Goal: Task Accomplishment & Management: Use online tool/utility

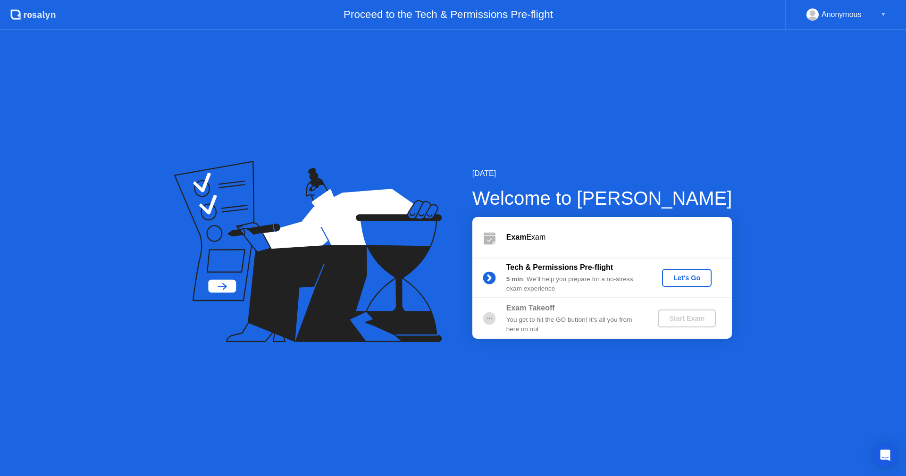
click at [836, 383] on div "[DATE] Welcome to [PERSON_NAME] Exam Exam Tech & Permissions Pre-flight 5 min :…" at bounding box center [453, 253] width 906 height 446
click at [695, 280] on div "Let's Go" at bounding box center [687, 278] width 42 height 8
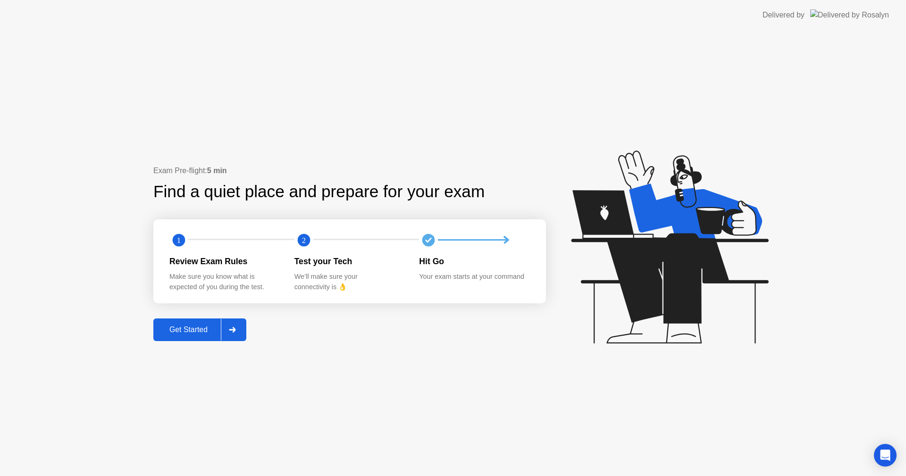
click at [177, 326] on div "Get Started" at bounding box center [188, 330] width 65 height 8
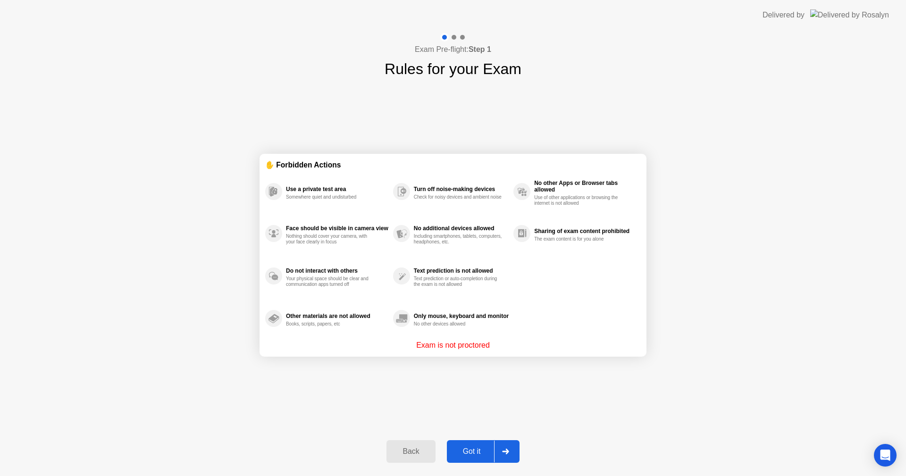
click at [474, 445] on button "Got it" at bounding box center [483, 451] width 73 height 23
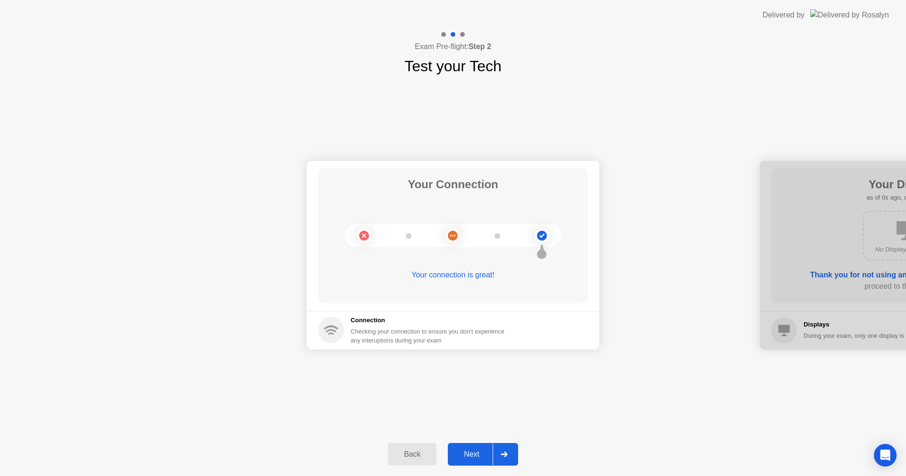
click at [476, 456] on div "Next" at bounding box center [472, 454] width 42 height 8
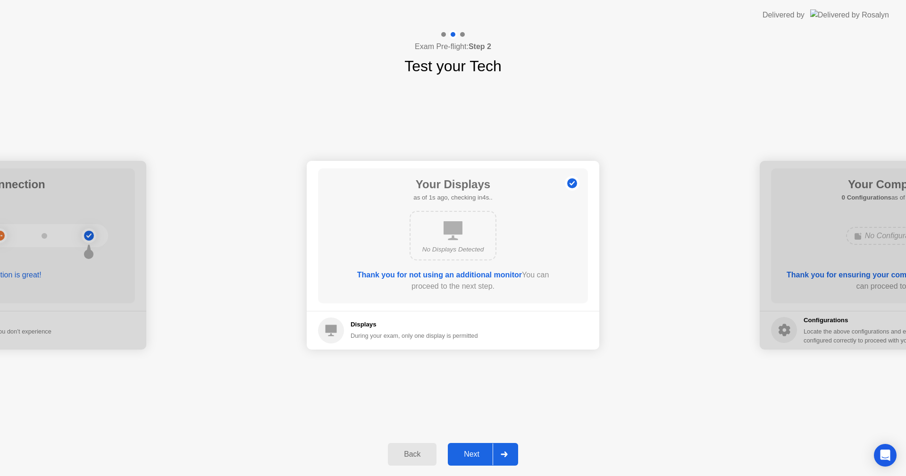
click at [476, 456] on div "Next" at bounding box center [472, 454] width 42 height 8
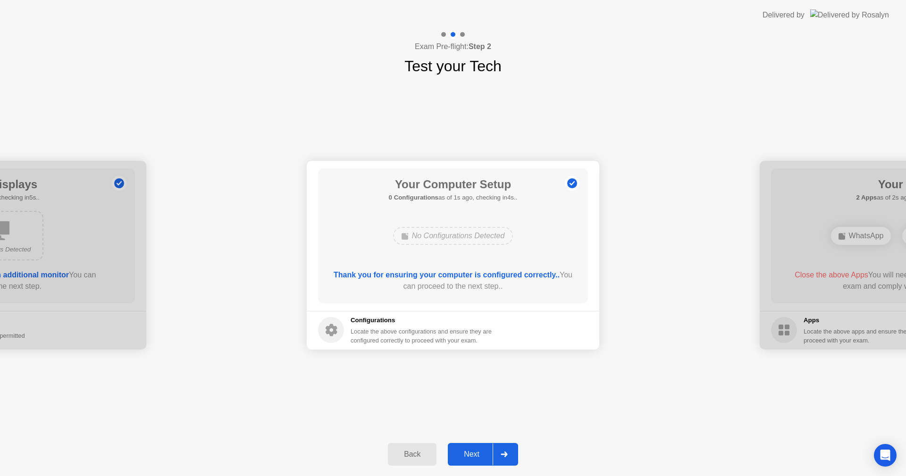
click at [476, 456] on div "Next" at bounding box center [472, 454] width 42 height 8
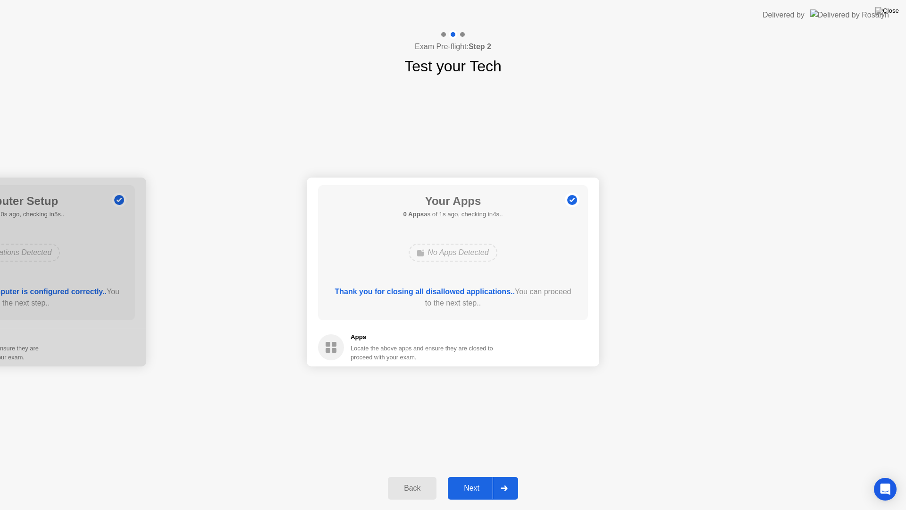
click at [484, 476] on div "Next" at bounding box center [472, 488] width 42 height 8
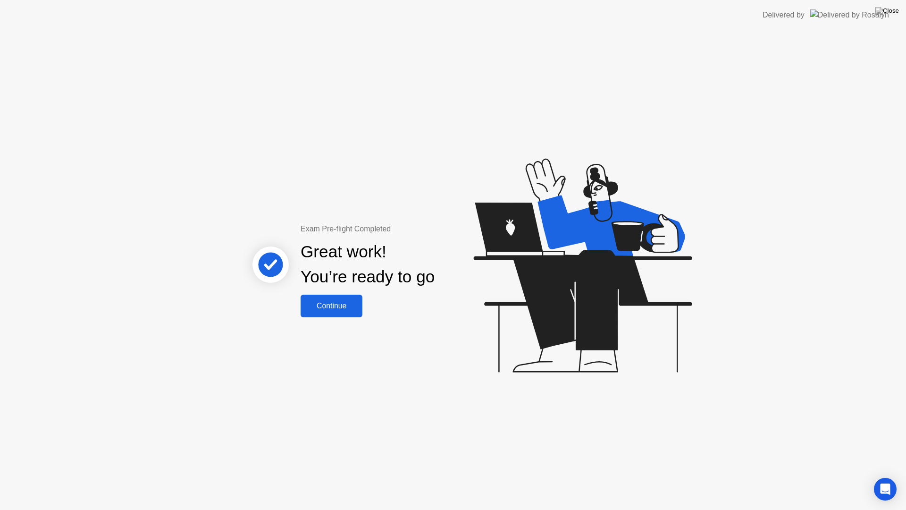
click at [343, 310] on div "Continue" at bounding box center [332, 306] width 56 height 8
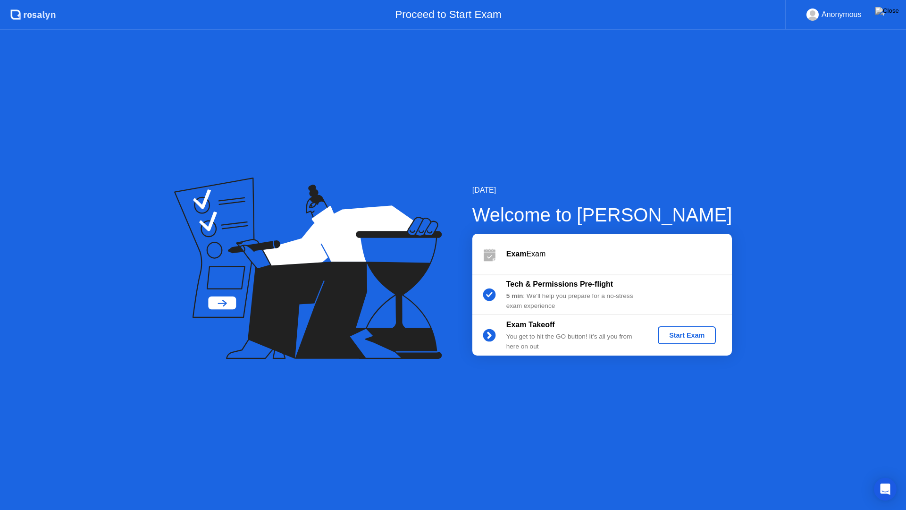
click at [702, 339] on div "Start Exam" at bounding box center [687, 335] width 51 height 8
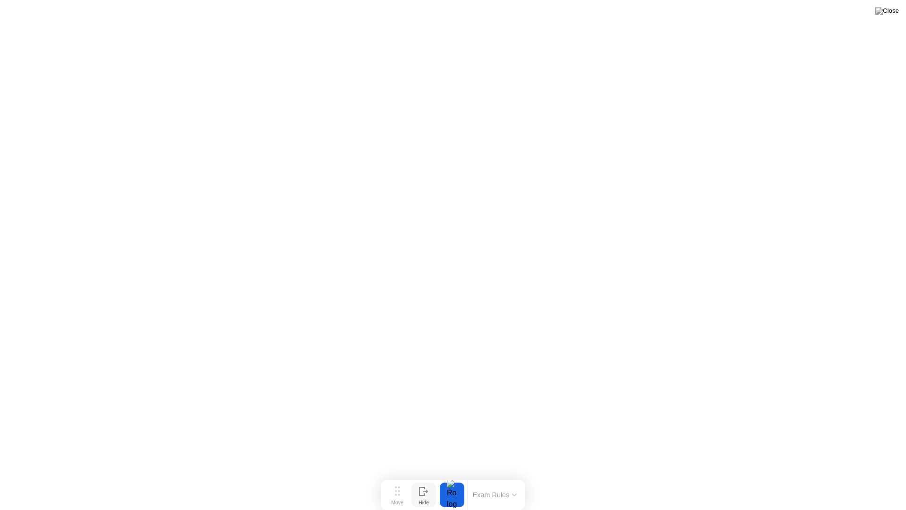
click at [429, 476] on button "Hide" at bounding box center [424, 494] width 25 height 25
click at [874, 476] on div "Show" at bounding box center [869, 502] width 13 height 6
drag, startPoint x: 401, startPoint y: 498, endPoint x: 389, endPoint y: 508, distance: 15.7
click at [389, 476] on div "Move Hide Exam Rules" at bounding box center [449, 495] width 144 height 30
click at [491, 476] on button "Exam Rules" at bounding box center [484, 494] width 50 height 8
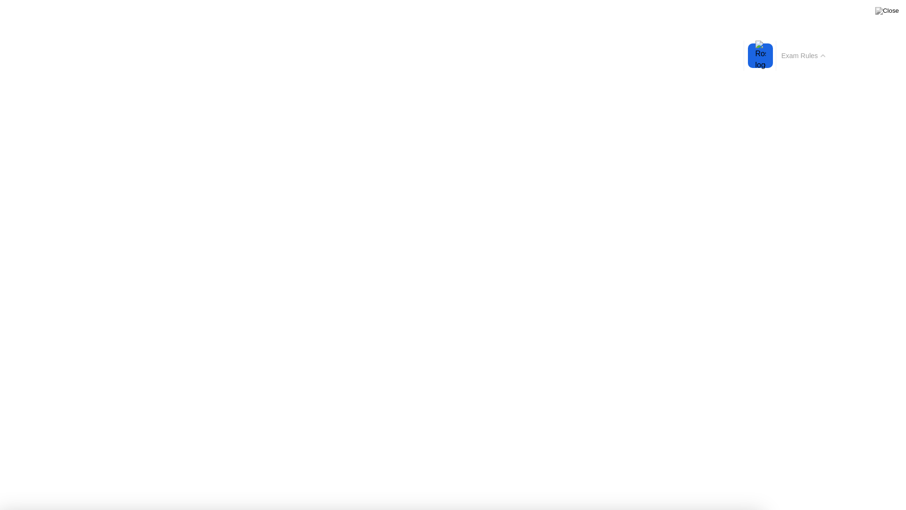
click at [801, 60] on button "Exam Rules" at bounding box center [804, 55] width 50 height 8
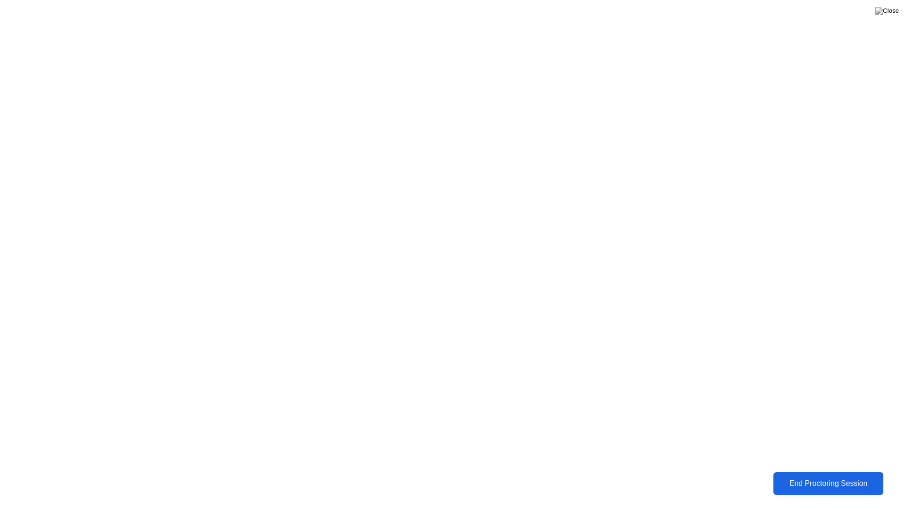
click at [815, 476] on div "End Proctoring Session" at bounding box center [829, 483] width 108 height 9
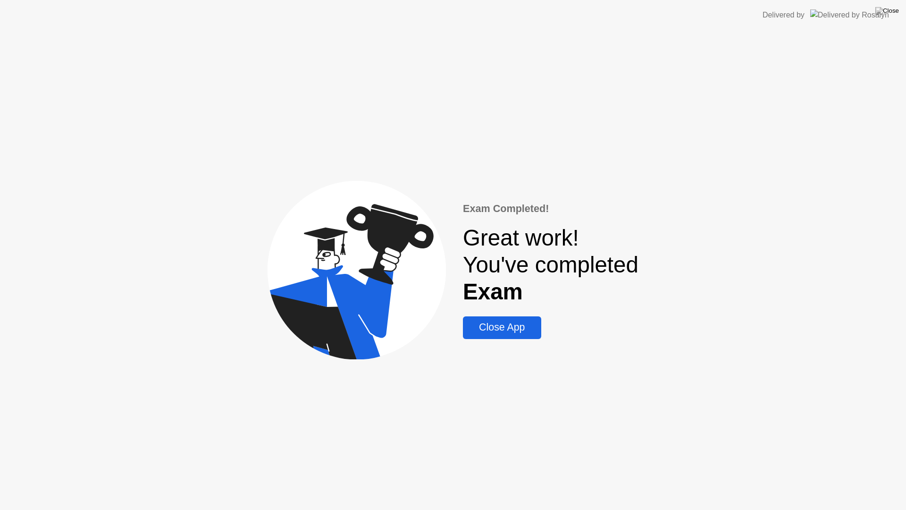
click at [504, 332] on div "Close App" at bounding box center [502, 327] width 72 height 12
